Goal: Find specific page/section: Find specific page/section

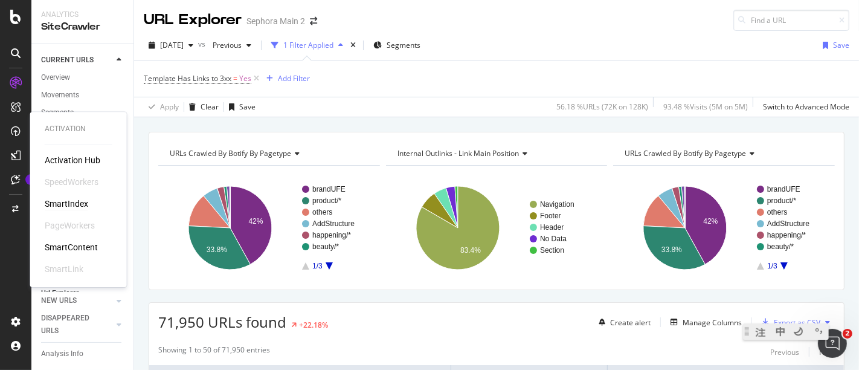
click at [63, 202] on div "SmartIndex" at bounding box center [67, 204] width 44 height 12
